Goal: Information Seeking & Learning: Learn about a topic

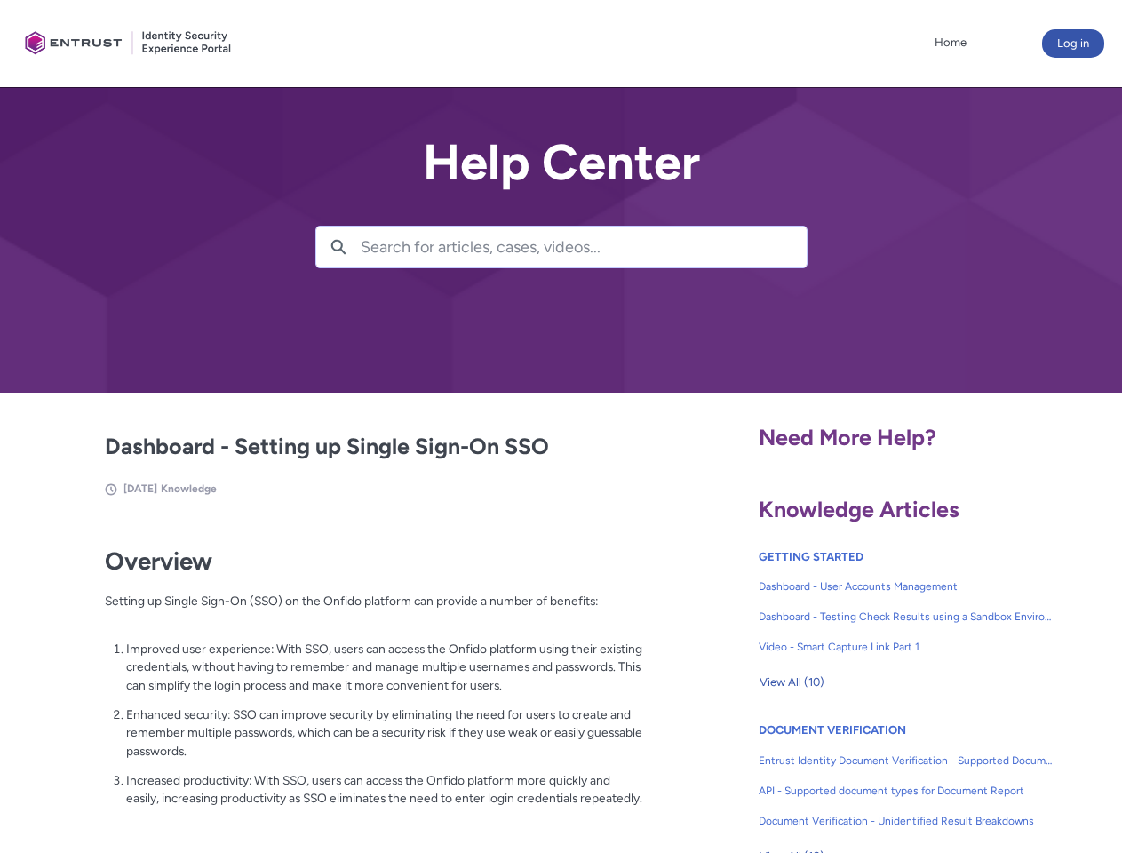
click at [339, 247] on lightning-primitive-icon "button" at bounding box center [339, 245] width 16 height 13
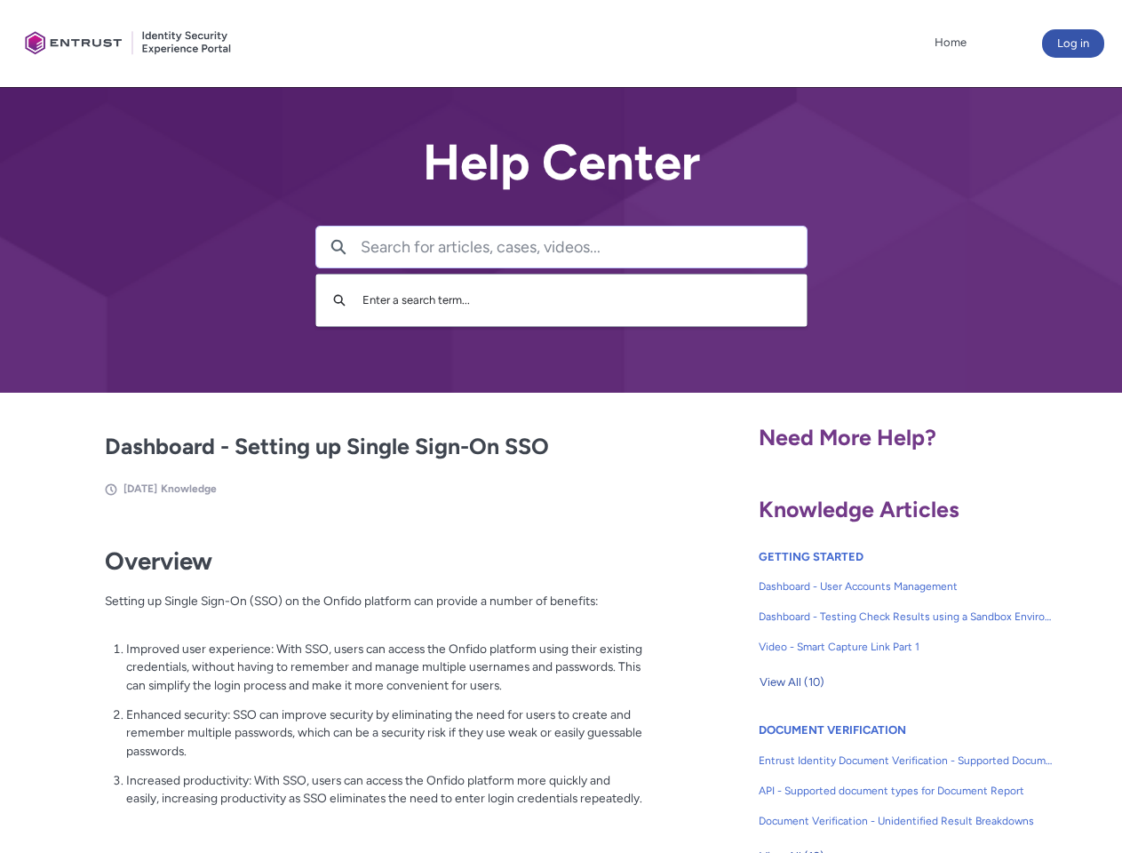
click at [340, 680] on p "Improved user experience: With SSO, users can access the Onfido platform using …" at bounding box center [384, 667] width 517 height 55
click at [792, 682] on span "View All (10)" at bounding box center [792, 682] width 65 height 27
click at [858, 777] on link "API - Supported document types for Document Report" at bounding box center [906, 791] width 295 height 30
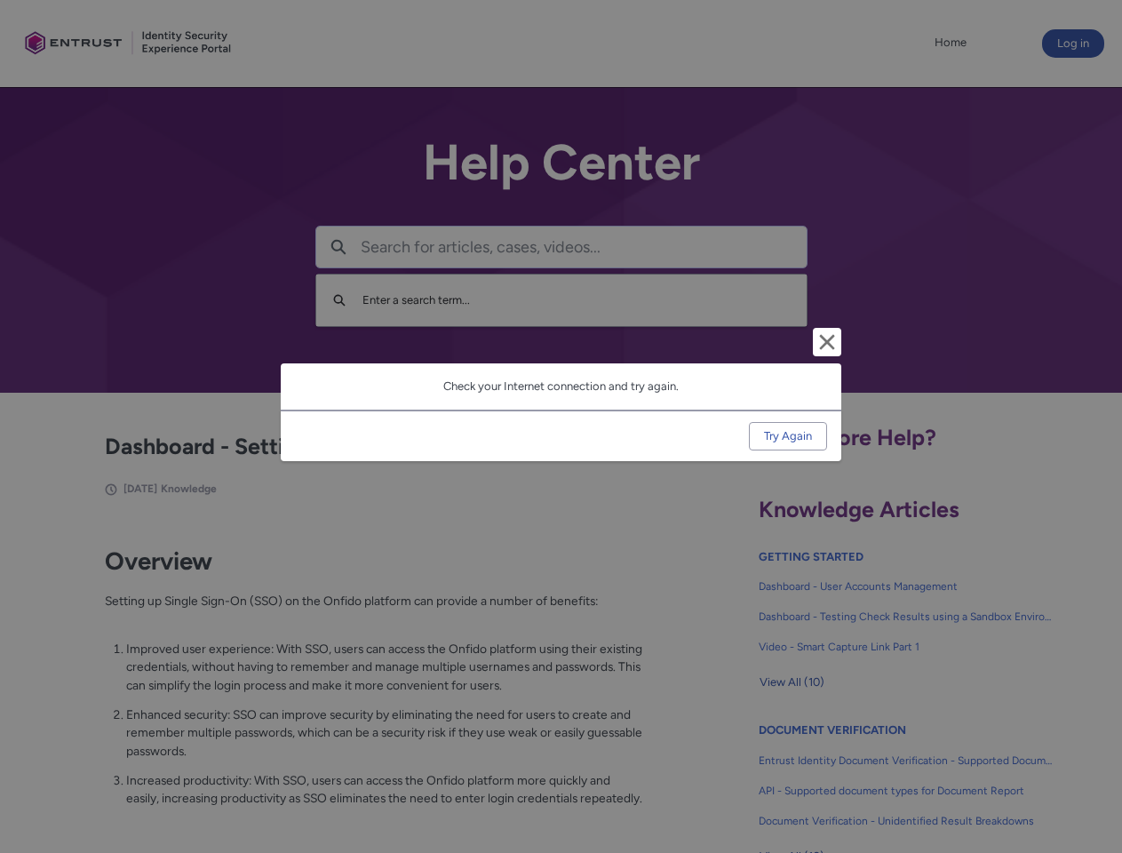
click at [1094, 777] on div "Cancel and close Check your Internet connection and try again. Try Again" at bounding box center [561, 426] width 1122 height 853
